Goal: Task Accomplishment & Management: Use online tool/utility

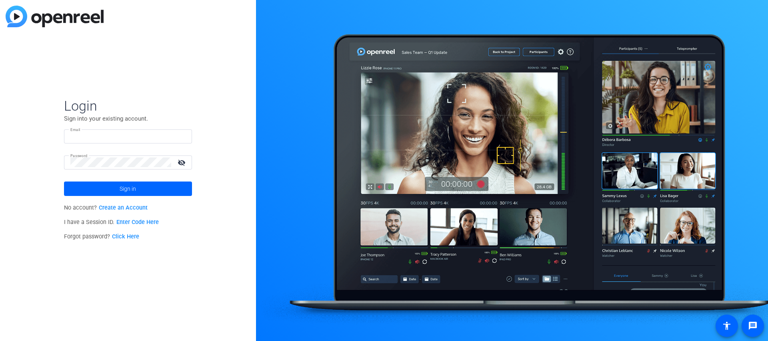
type input "rocco.pirillo@orbia.com"
click at [185, 163] on mat-icon "visibility_off" at bounding box center [182, 162] width 19 height 12
click at [128, 191] on span "Sign in" at bounding box center [128, 189] width 16 height 20
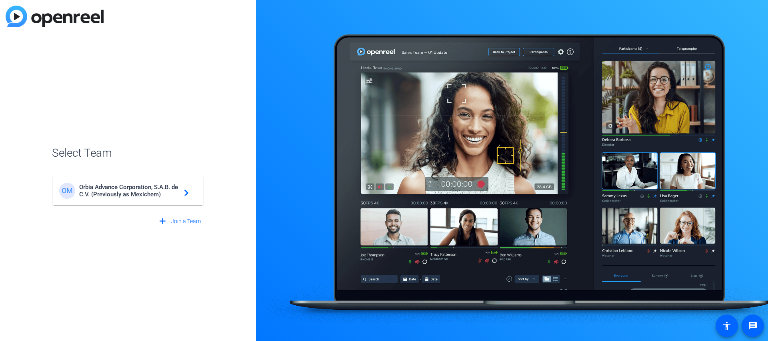
click at [143, 194] on span "Orbia Advance Corporation, S.A.B. de C.V. (Previously as Mexichem)" at bounding box center [129, 190] width 100 height 14
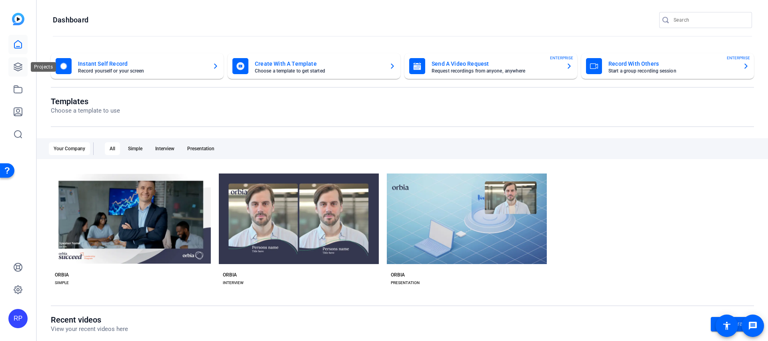
click at [20, 66] on icon at bounding box center [18, 67] width 10 height 10
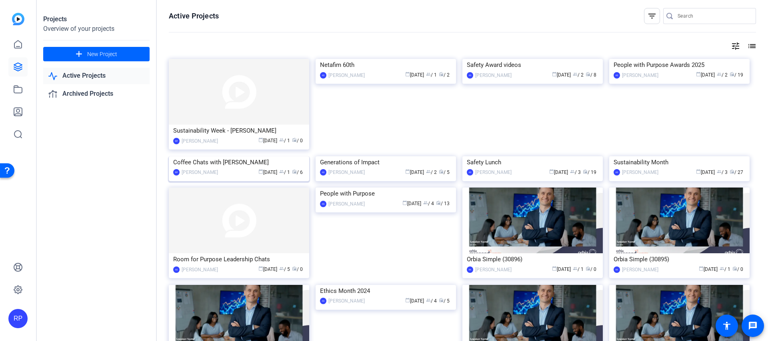
click at [204, 156] on img at bounding box center [239, 156] width 140 height 0
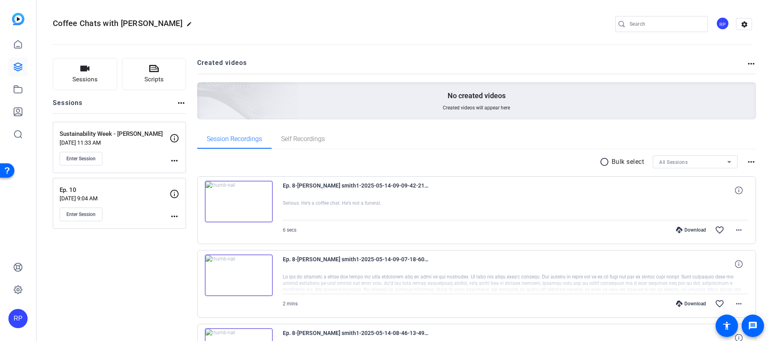
scroll to position [24, 0]
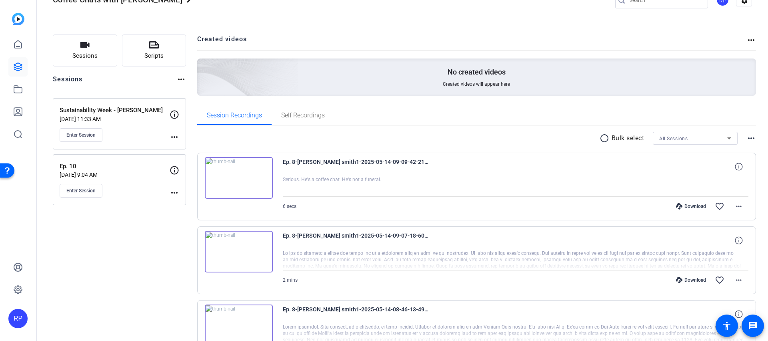
click at [176, 136] on mat-icon "more_horiz" at bounding box center [175, 137] width 10 height 10
click at [191, 159] on span "Archive Session" at bounding box center [194, 159] width 36 height 10
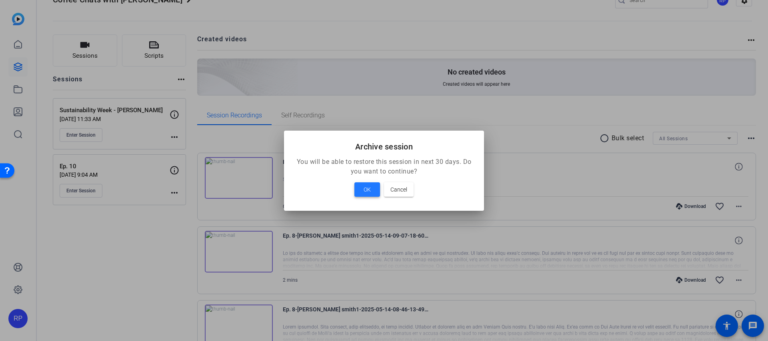
click at [368, 189] on span "OK" at bounding box center [367, 190] width 7 height 10
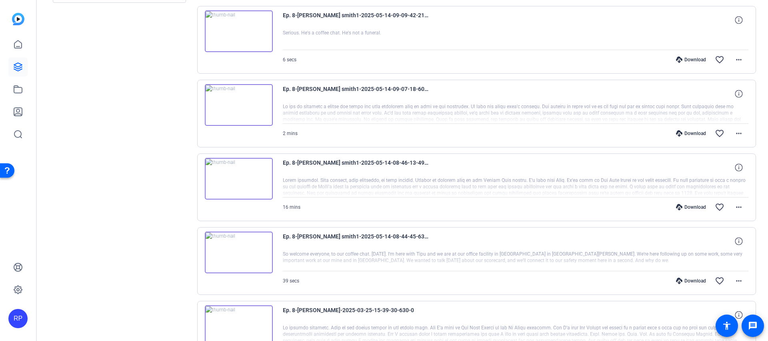
scroll to position [0, 0]
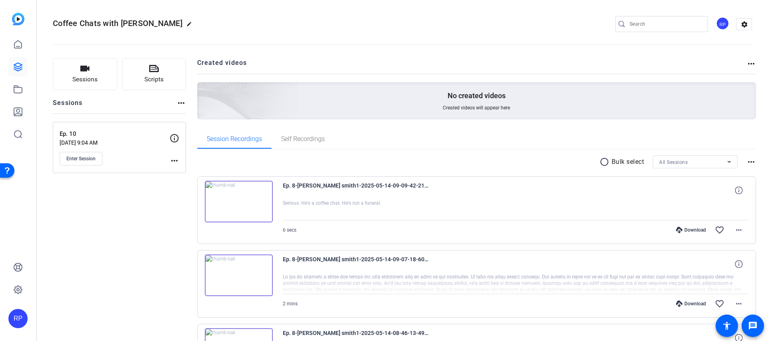
click at [174, 158] on mat-icon "more_horiz" at bounding box center [175, 161] width 10 height 10
click at [180, 172] on span "Edit Session" at bounding box center [194, 172] width 36 height 10
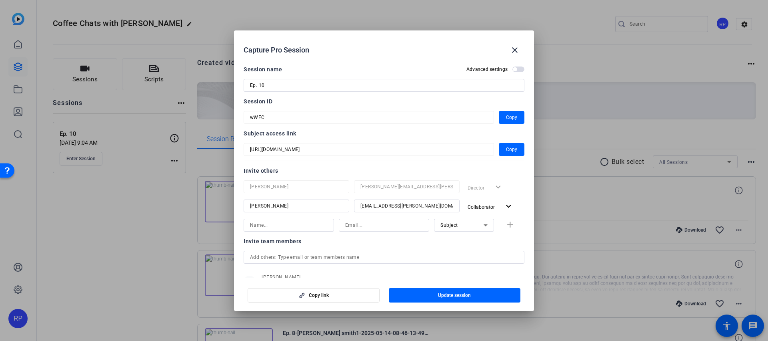
click at [267, 84] on input "Ep. 10" at bounding box center [384, 85] width 268 height 10
type input "Episodes"
click at [437, 294] on span "button" at bounding box center [455, 294] width 132 height 19
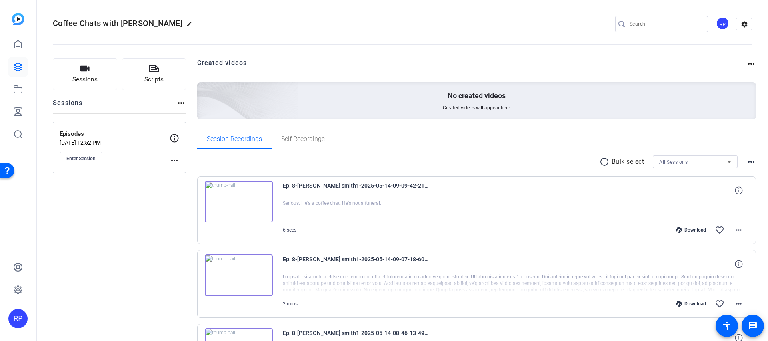
click at [176, 162] on mat-icon "more_horiz" at bounding box center [175, 161] width 10 height 10
click at [180, 172] on span "Edit Session" at bounding box center [194, 172] width 36 height 10
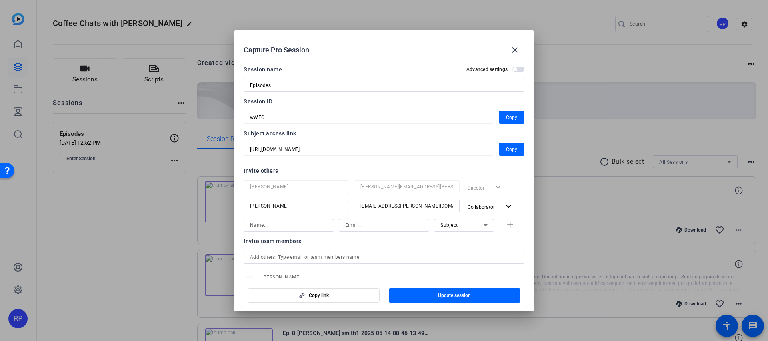
click at [149, 193] on div at bounding box center [384, 170] width 768 height 341
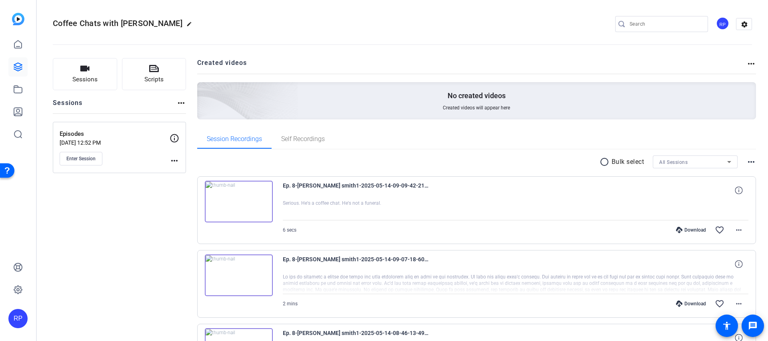
click at [175, 160] on mat-icon "more_horiz" at bounding box center [175, 161] width 10 height 10
click at [186, 173] on span "Edit Session" at bounding box center [194, 172] width 36 height 10
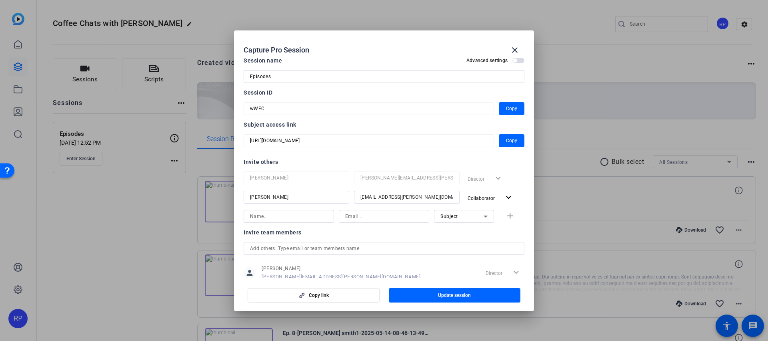
scroll to position [1, 0]
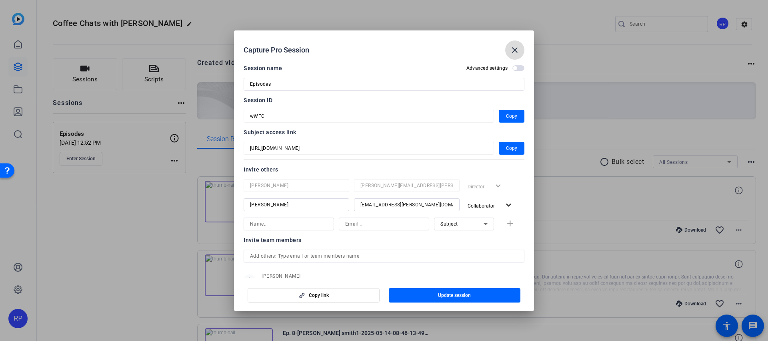
click at [519, 49] on mat-icon "close" at bounding box center [515, 50] width 10 height 10
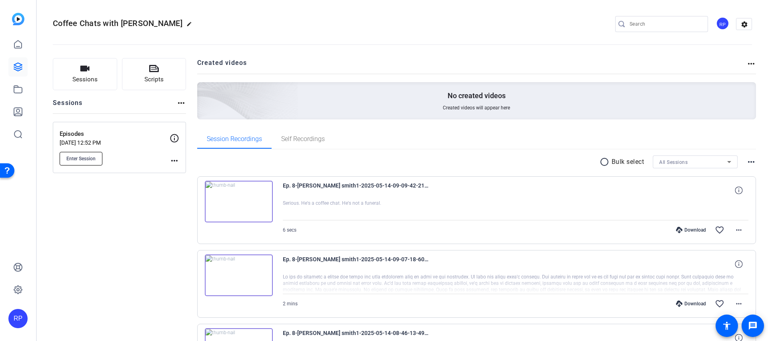
click at [73, 159] on span "Enter Session" at bounding box center [80, 158] width 29 height 6
click at [93, 155] on span "Enter Session" at bounding box center [80, 158] width 29 height 6
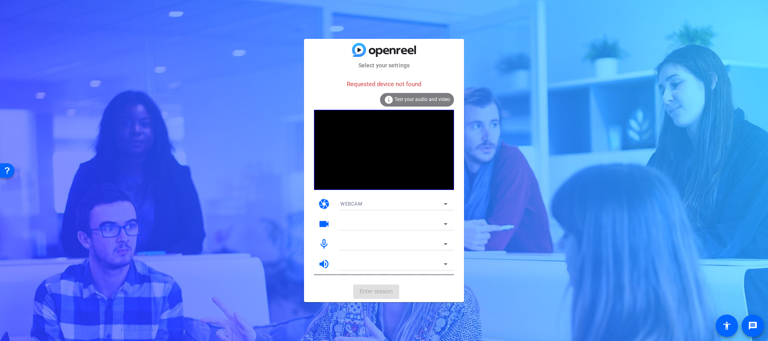
click at [421, 102] on span "Test your audio and video" at bounding box center [423, 99] width 56 height 6
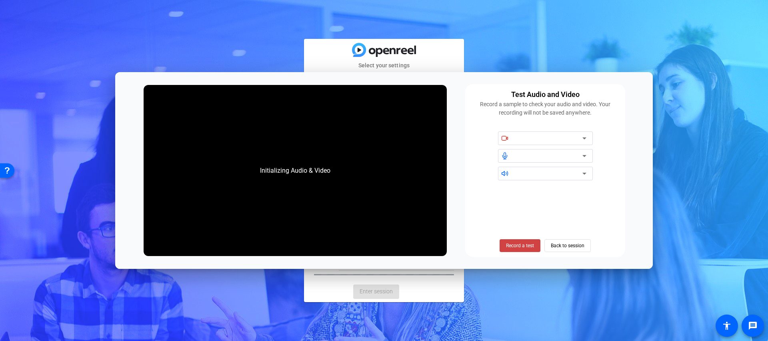
click at [320, 176] on div "Initializing Audio & Video" at bounding box center [295, 171] width 86 height 26
click at [574, 247] on span "Back to session" at bounding box center [568, 245] width 34 height 15
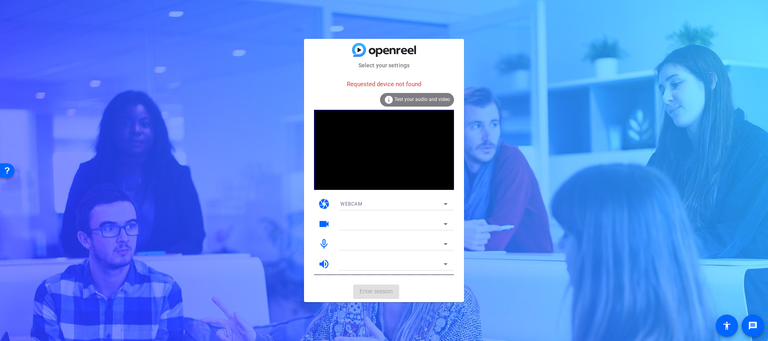
click at [445, 205] on icon at bounding box center [446, 204] width 10 height 10
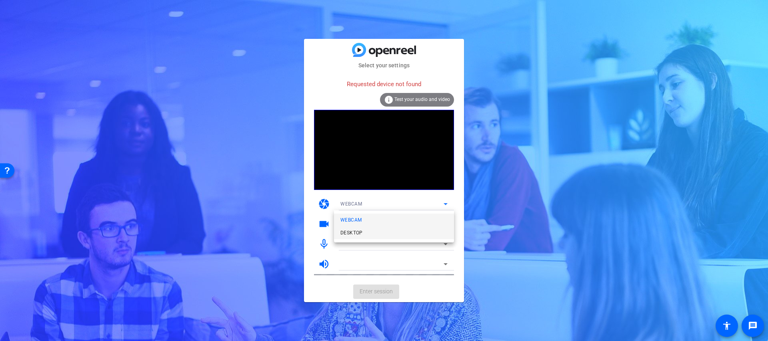
click at [426, 227] on mat-option "DESKTOP" at bounding box center [394, 232] width 120 height 13
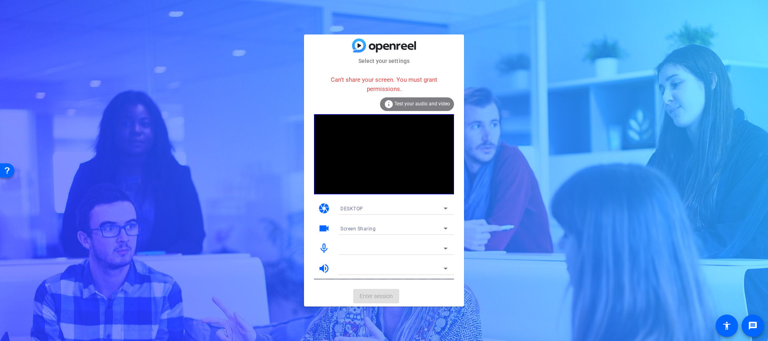
click at [441, 209] on icon at bounding box center [446, 208] width 10 height 10
click at [441, 209] on div at bounding box center [384, 170] width 768 height 341
click at [415, 242] on div at bounding box center [394, 248] width 107 height 13
click at [441, 248] on icon at bounding box center [446, 248] width 10 height 10
click at [380, 271] on div at bounding box center [392, 268] width 103 height 10
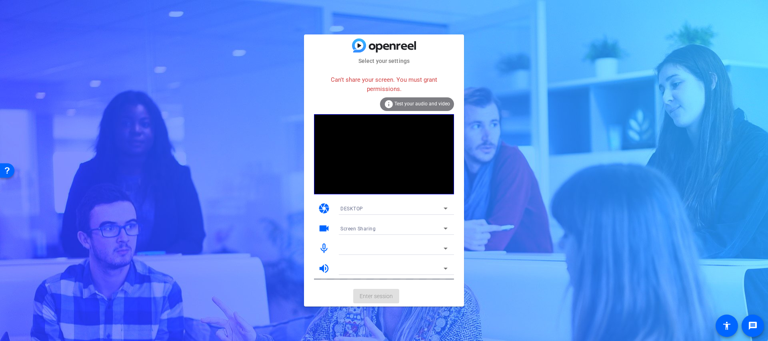
click at [377, 291] on mat-card-actions "Enter session" at bounding box center [384, 295] width 160 height 21
click at [388, 261] on div at bounding box center [394, 259] width 120 height 9
click at [441, 249] on icon at bounding box center [446, 248] width 10 height 10
click at [420, 99] on div "info Test your audio and video" at bounding box center [417, 104] width 74 height 14
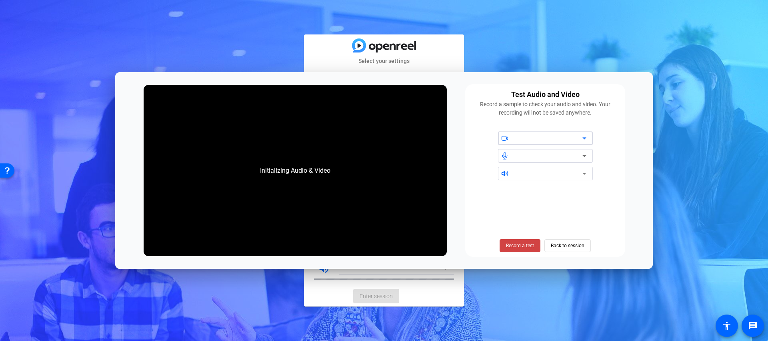
click at [525, 138] on div at bounding box center [549, 138] width 68 height 10
click at [585, 136] on icon at bounding box center [585, 138] width 10 height 10
click at [504, 243] on span at bounding box center [520, 245] width 41 height 19
click at [557, 245] on span "Back to session" at bounding box center [568, 245] width 34 height 15
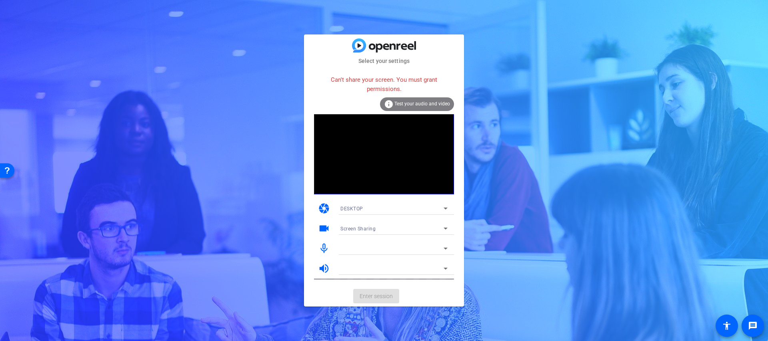
click at [436, 208] on div "DESKTOP" at bounding box center [392, 208] width 103 height 10
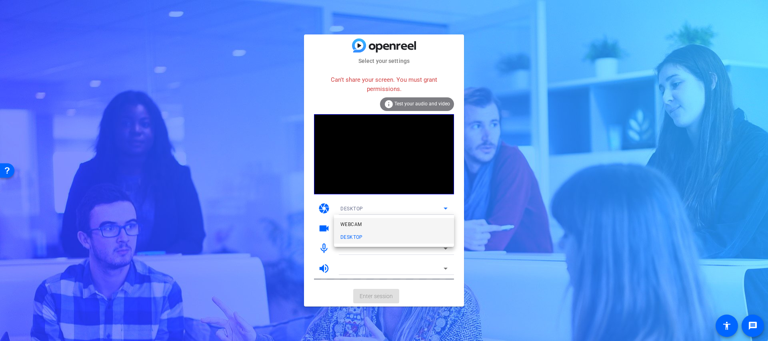
click at [386, 221] on mat-option "WEBCAM" at bounding box center [394, 224] width 120 height 13
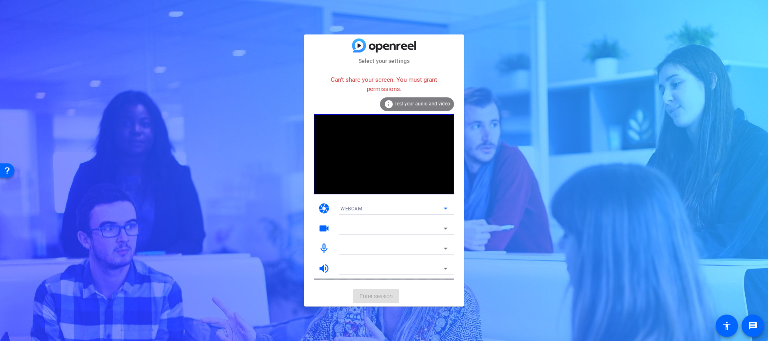
click at [399, 209] on div "WEBCAM" at bounding box center [392, 208] width 103 height 10
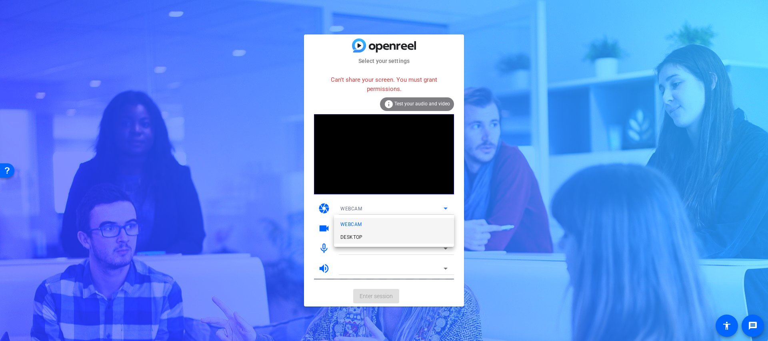
click at [366, 234] on mat-option "DESKTOP" at bounding box center [394, 237] width 120 height 13
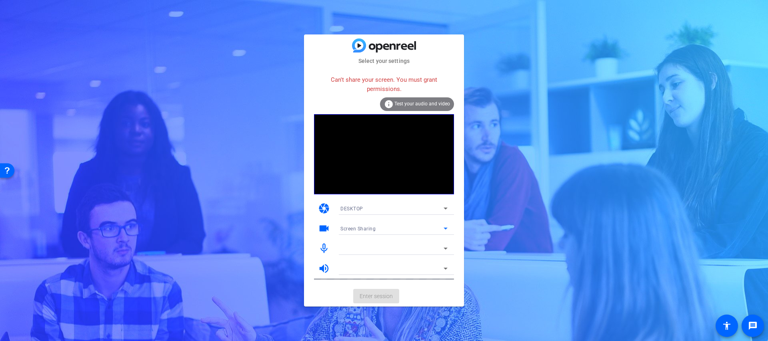
click at [443, 227] on icon at bounding box center [446, 228] width 10 height 10
click at [374, 244] on span "Screen Sharing" at bounding box center [358, 244] width 34 height 10
click at [396, 244] on div at bounding box center [392, 248] width 103 height 10
click at [443, 243] on icon at bounding box center [446, 248] width 10 height 10
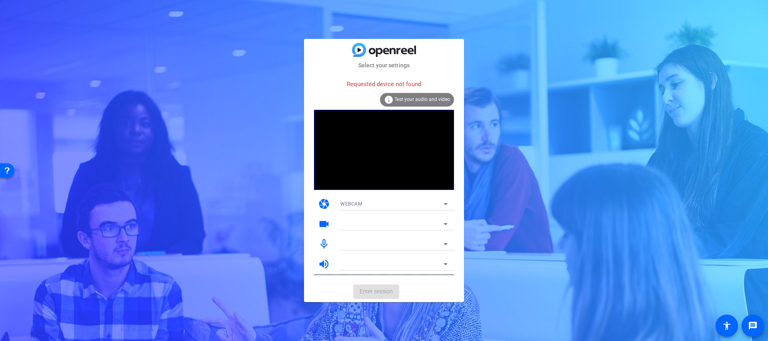
click at [438, 203] on div "WEBCAM" at bounding box center [392, 204] width 103 height 10
click at [378, 222] on mat-option "WEBCAM" at bounding box center [394, 219] width 120 height 13
click at [383, 205] on div "WEBCAM" at bounding box center [392, 204] width 103 height 10
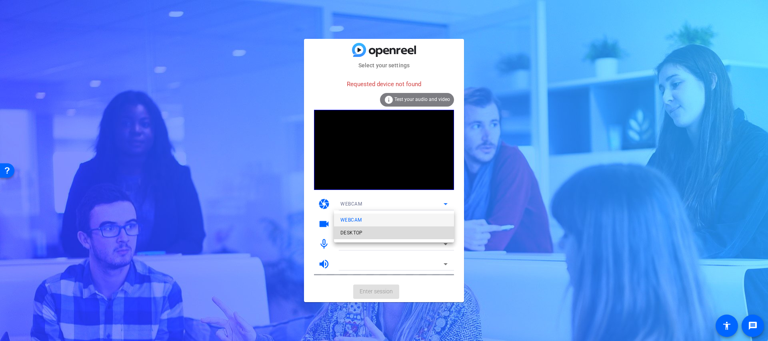
click at [371, 229] on mat-option "DESKTOP" at bounding box center [394, 232] width 120 height 13
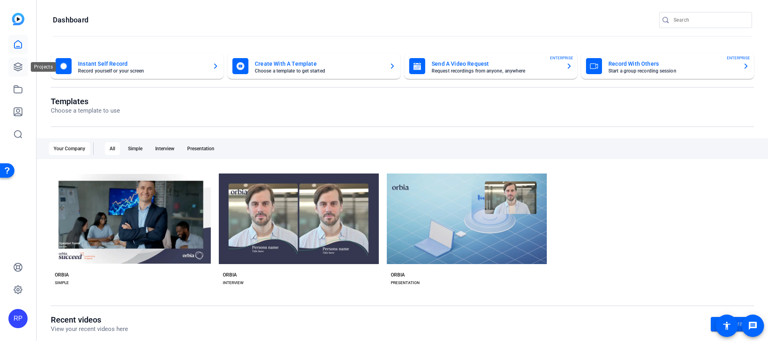
click at [16, 66] on icon at bounding box center [18, 67] width 8 height 8
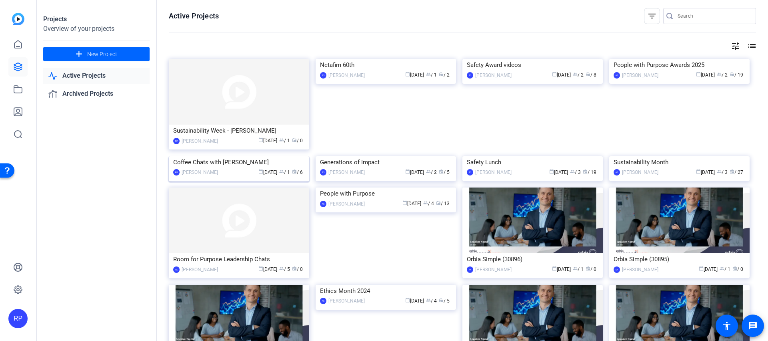
click at [233, 156] on img at bounding box center [239, 156] width 140 height 0
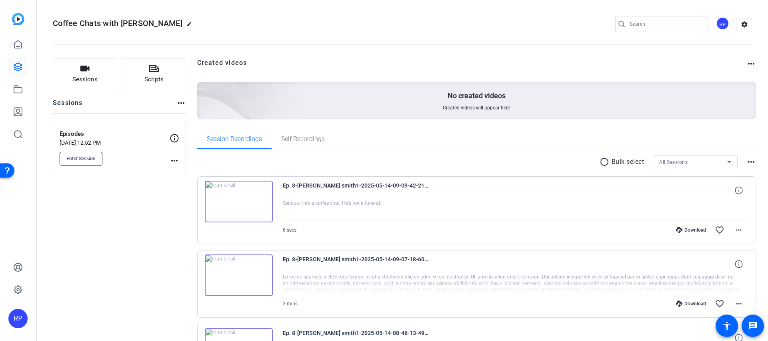
click at [95, 159] on span "Enter Session" at bounding box center [80, 158] width 29 height 6
click at [84, 161] on span "Enter Session" at bounding box center [80, 158] width 29 height 6
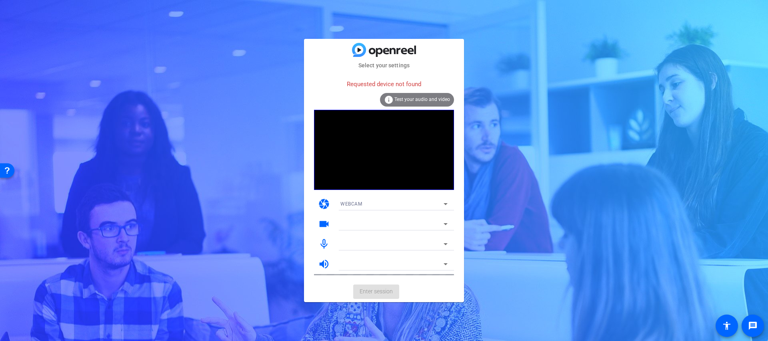
click at [359, 207] on span "WEBCAM" at bounding box center [352, 204] width 22 height 6
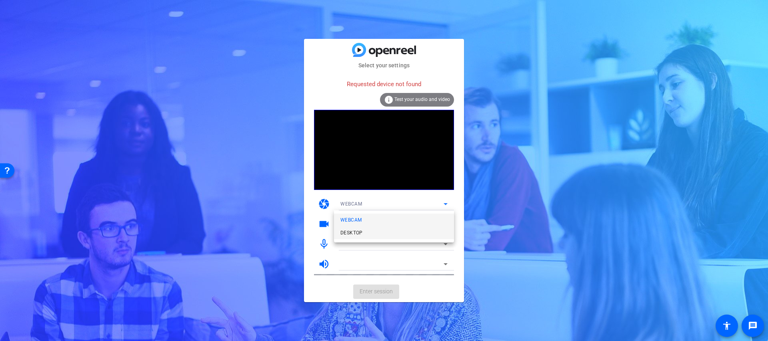
click at [353, 227] on mat-option "DESKTOP" at bounding box center [394, 232] width 120 height 13
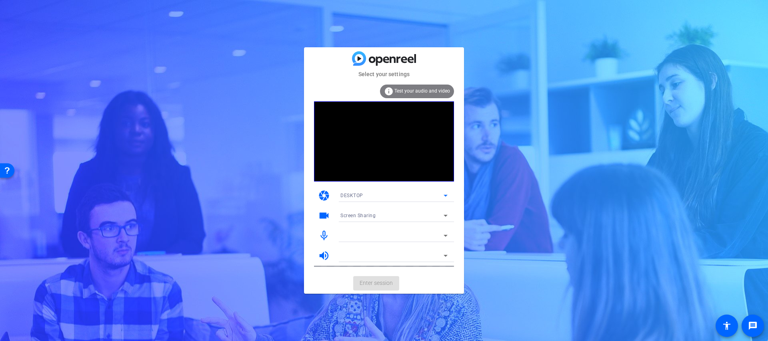
click at [366, 216] on span "Screen Sharing" at bounding box center [358, 216] width 35 height 6
click at [366, 216] on body "Press Option+1 for screen-reader mode, Option+0 to cancel Accessibility Screen-…" at bounding box center [384, 170] width 768 height 341
click at [366, 216] on div at bounding box center [384, 170] width 768 height 341
click at [375, 213] on span "Screen Sharing" at bounding box center [358, 216] width 35 height 6
click at [439, 214] on div at bounding box center [384, 170] width 768 height 341
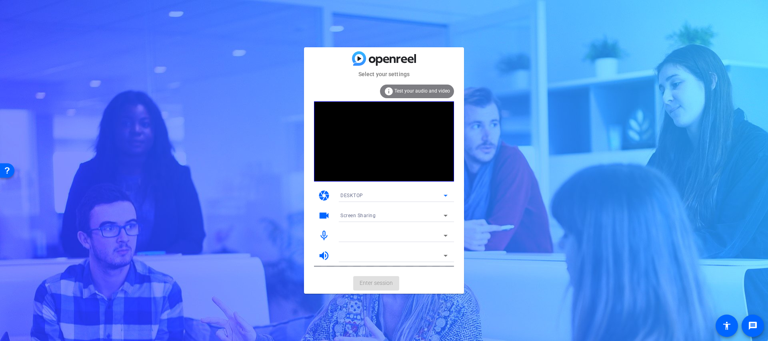
click at [446, 199] on icon at bounding box center [446, 196] width 10 height 10
click at [446, 199] on div at bounding box center [384, 170] width 768 height 341
click at [418, 93] on span "Test your audio and video" at bounding box center [423, 91] width 56 height 6
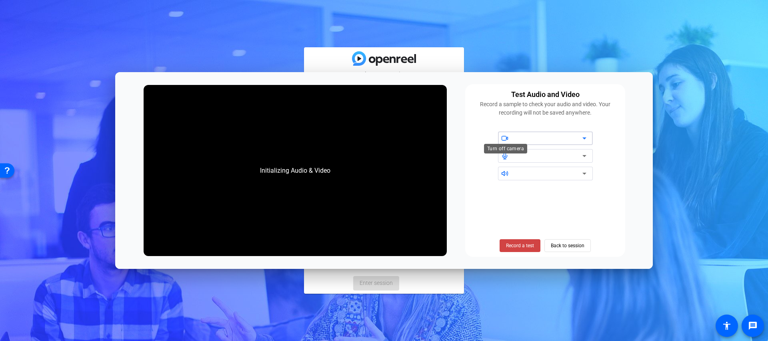
click at [513, 136] on span at bounding box center [505, 138] width 15 height 6
click at [560, 247] on span "Back to session" at bounding box center [568, 245] width 34 height 15
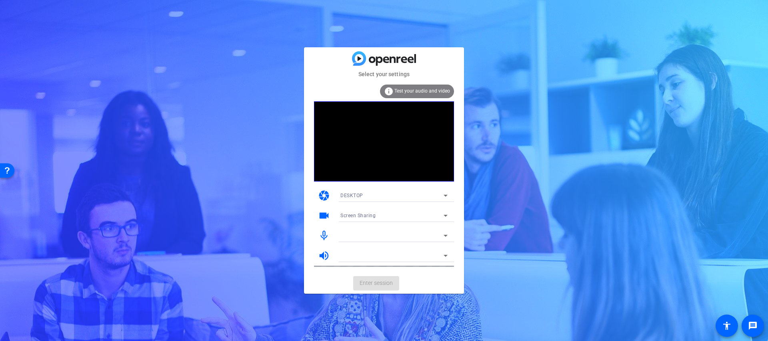
click at [428, 151] on video at bounding box center [384, 141] width 140 height 80
